Goal: Task Accomplishment & Management: Use online tool/utility

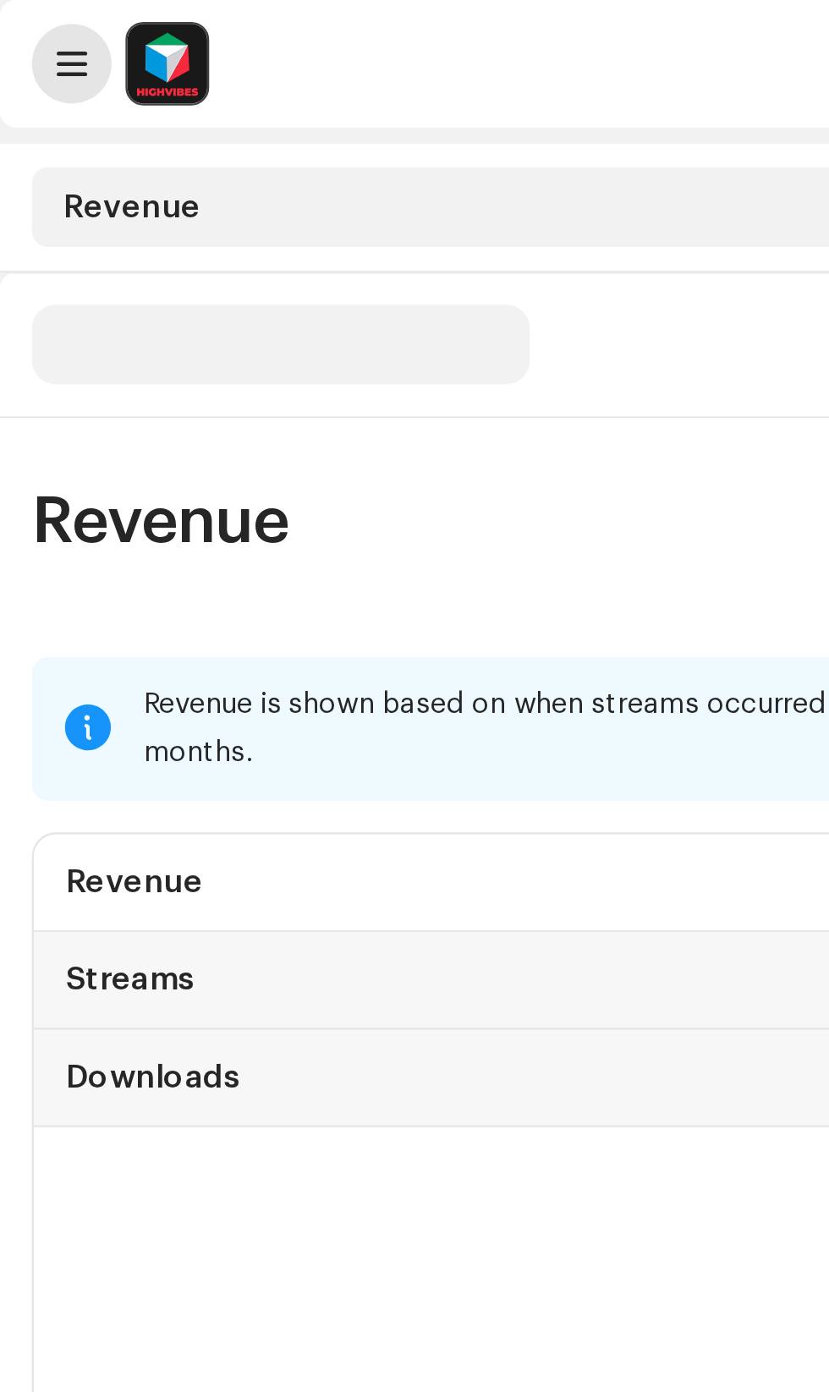
click at [30, 23] on span at bounding box center [31, 27] width 13 height 14
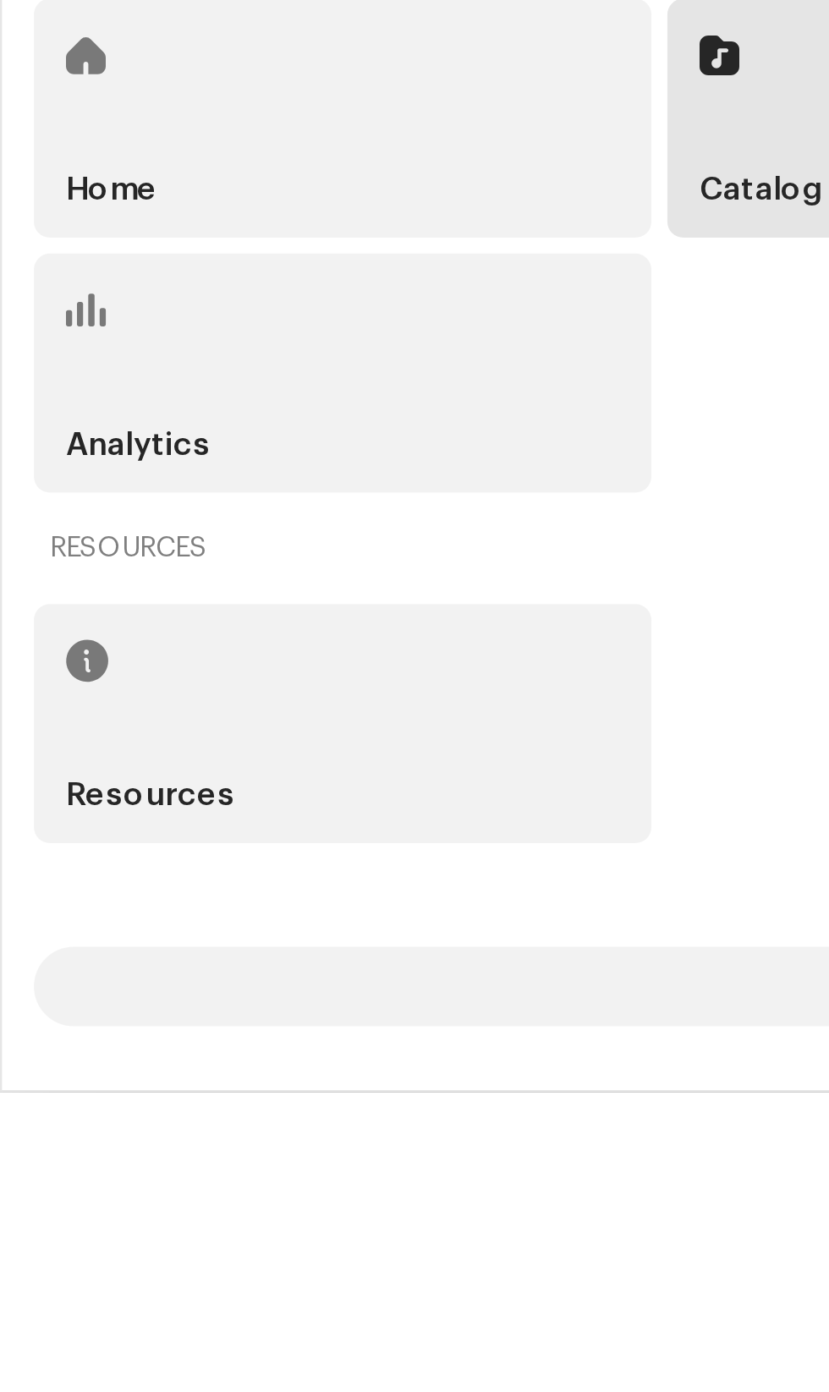
click at [81, 1030] on div "Home" at bounding box center [145, 979] width 262 height 102
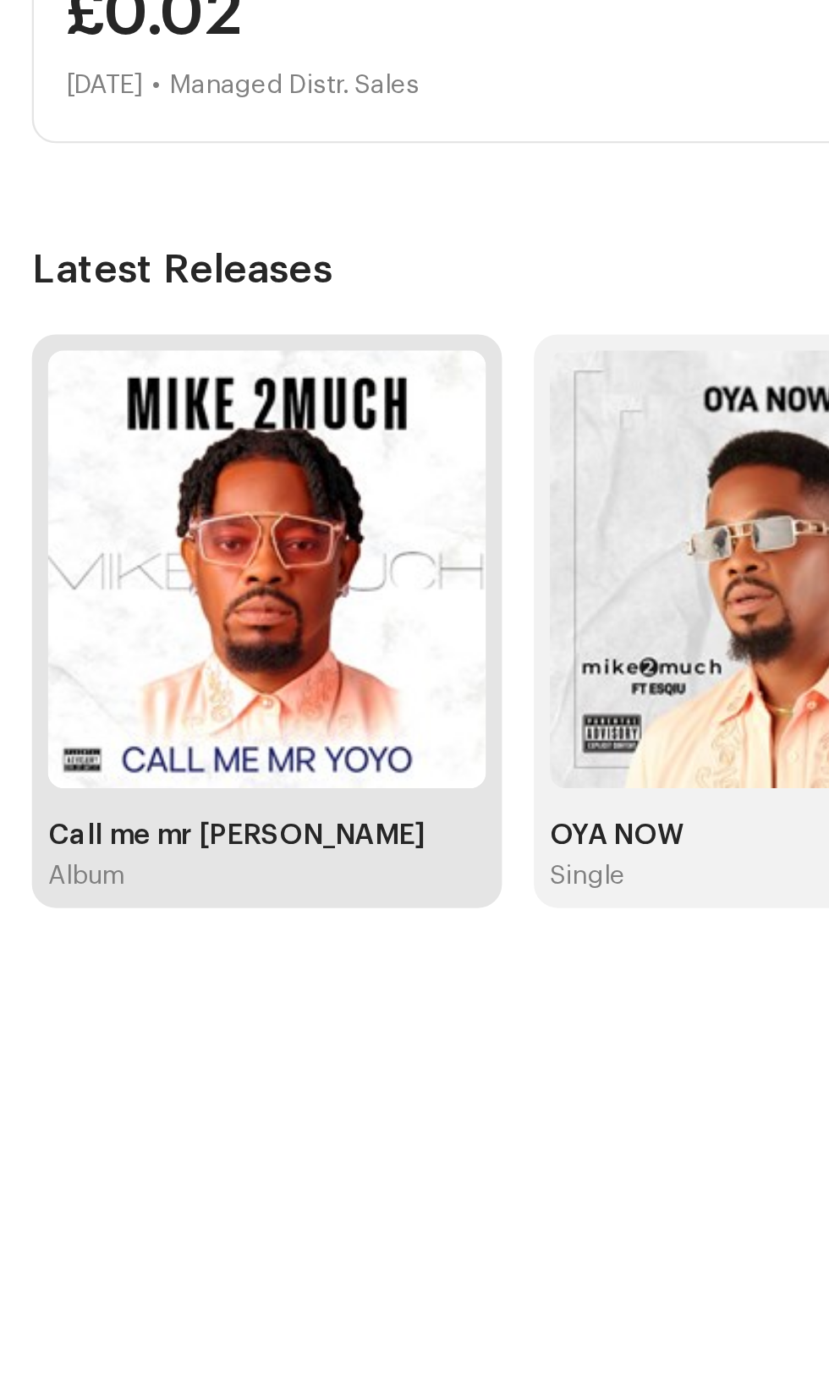
click at [168, 688] on img at bounding box center [113, 651] width 186 height 186
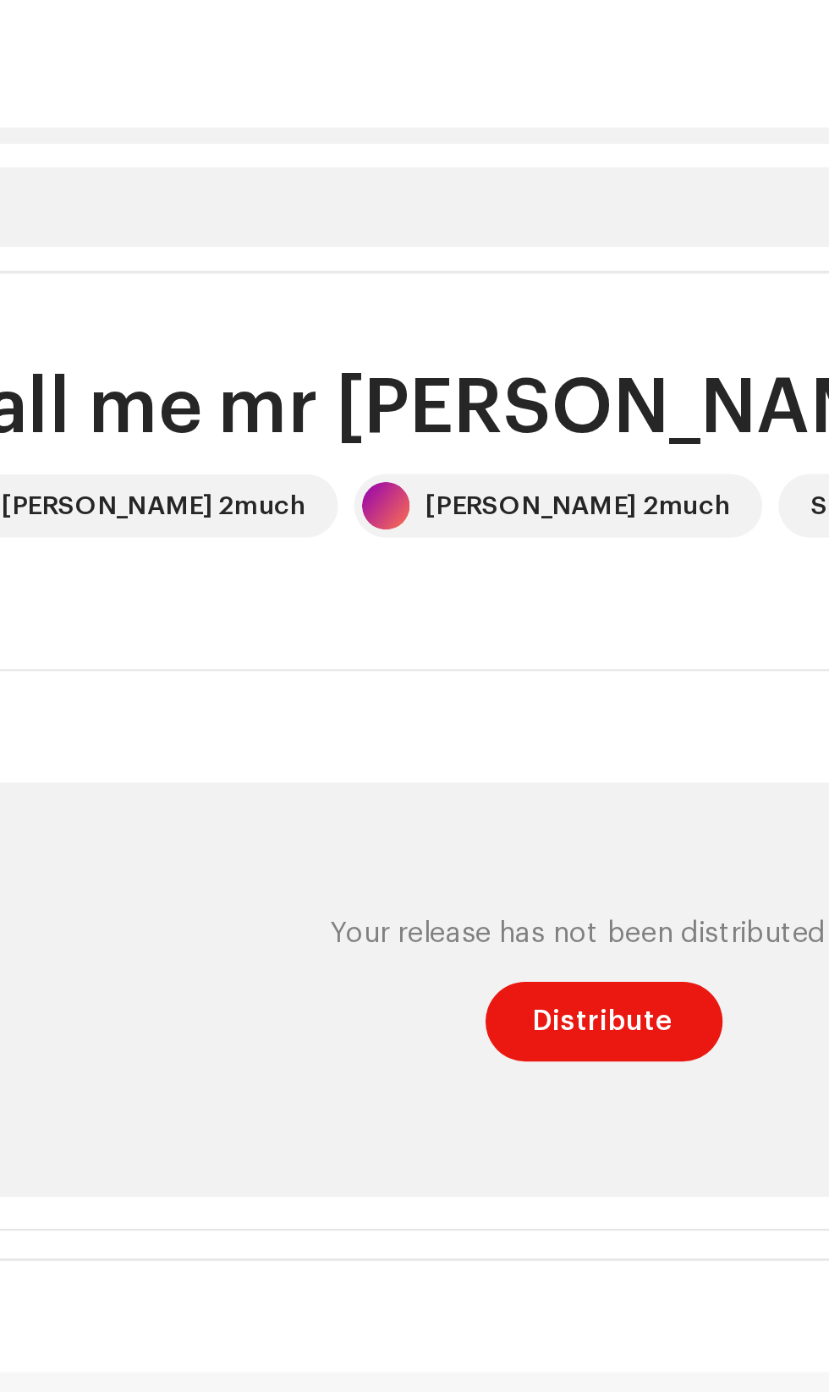
click at [596, 222] on span "button" at bounding box center [604, 215] width 16 height 14
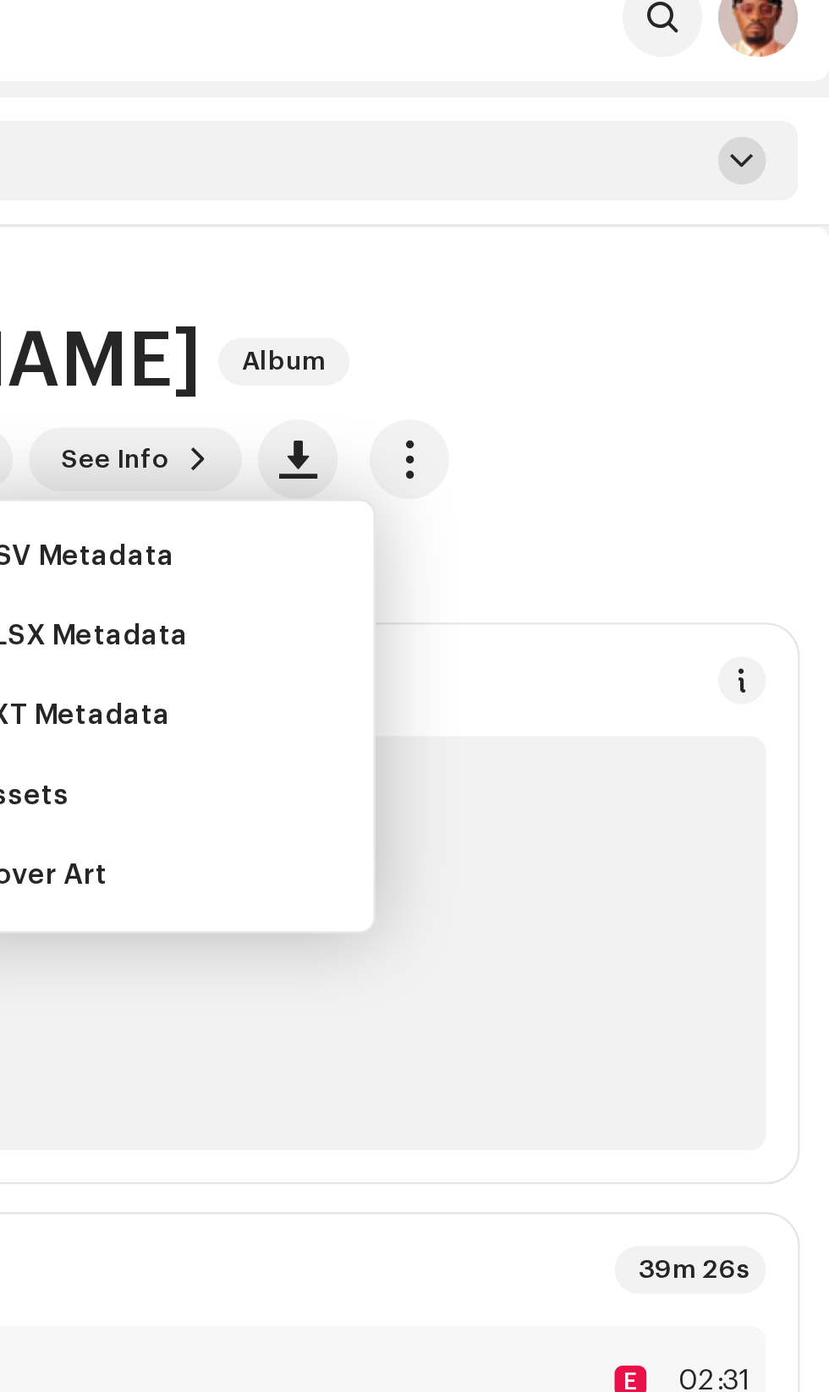
click at [790, 85] on span at bounding box center [792, 88] width 10 height 14
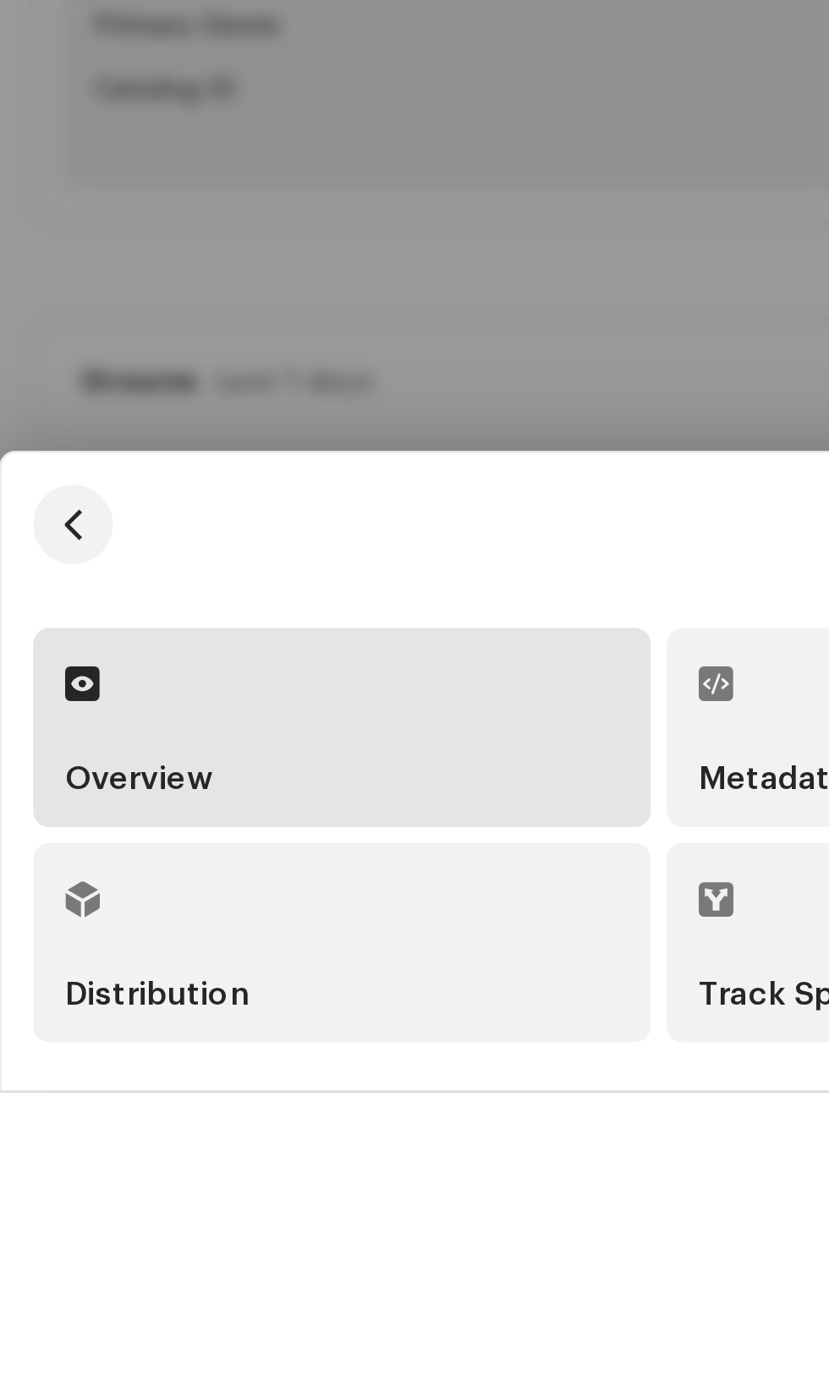
click at [151, 1358] on div "Distribution" at bounding box center [145, 1351] width 235 height 14
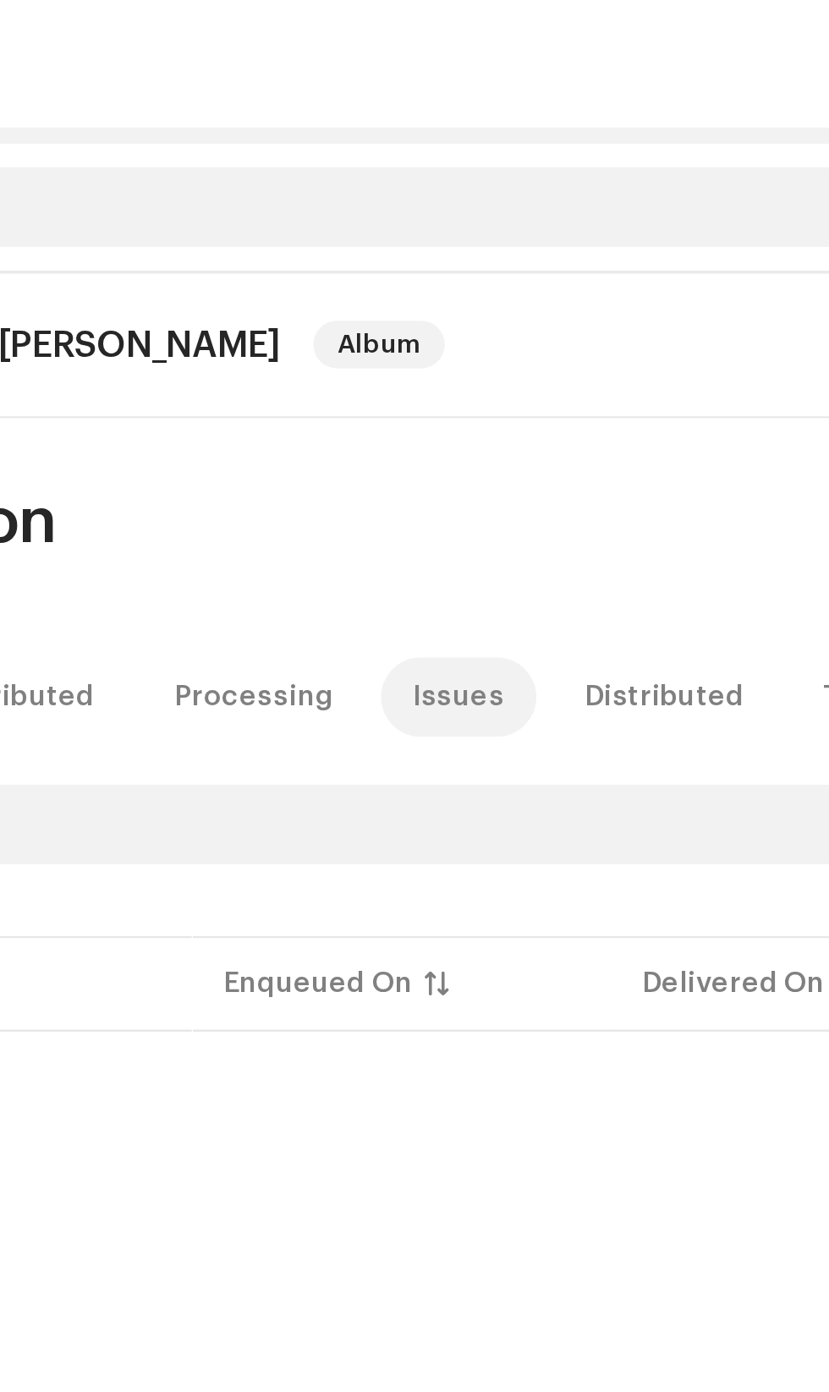
click at [317, 294] on div "Issues" at bounding box center [336, 296] width 39 height 34
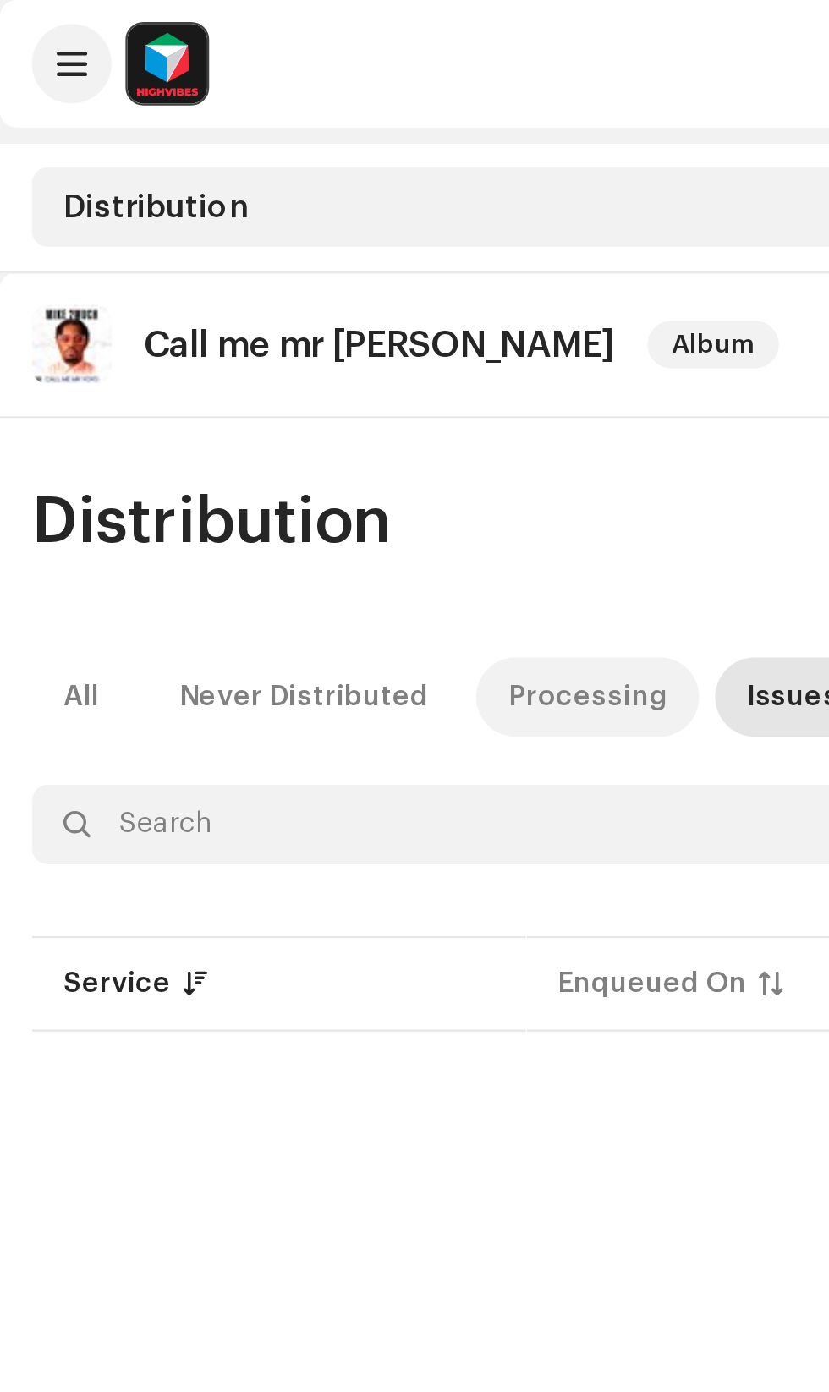
click at [237, 294] on div "Processing" at bounding box center [250, 296] width 68 height 34
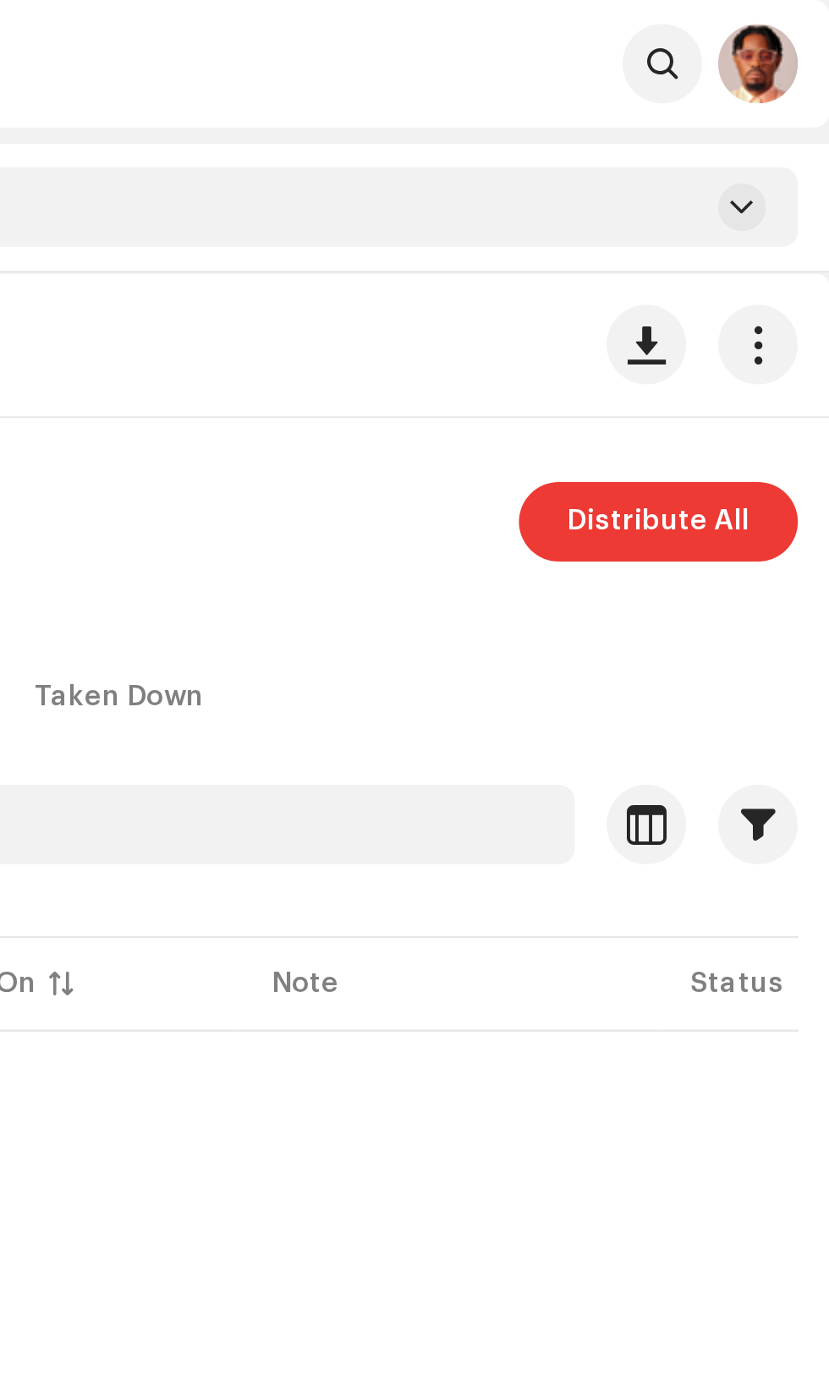
click at [753, 220] on span "Distribute All" at bounding box center [756, 222] width 78 height 34
